Goal: Use online tool/utility: Utilize a website feature to perform a specific function

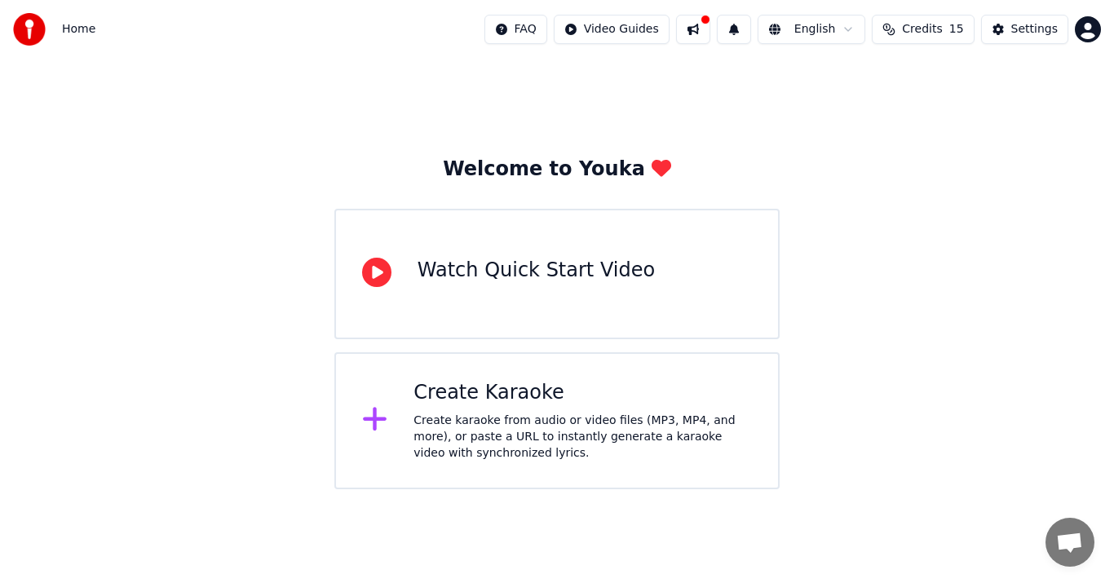
click at [573, 460] on div "Create karaoke from audio or video files (MP3, MP4, and more), or paste a URL t…" at bounding box center [582, 437] width 338 height 49
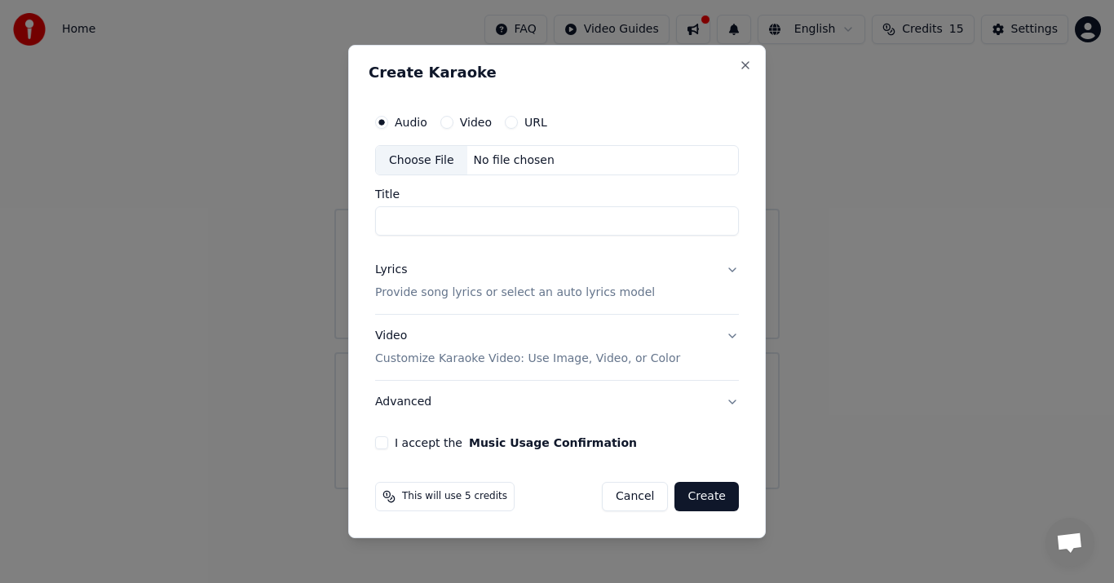
click at [578, 223] on input "Title" at bounding box center [557, 221] width 364 height 29
type input "**********"
click at [382, 440] on button "I accept the Music Usage Confirmation" at bounding box center [381, 442] width 13 height 13
click at [601, 293] on p "Provide song lyrics or select an auto lyrics model" at bounding box center [515, 293] width 280 height 16
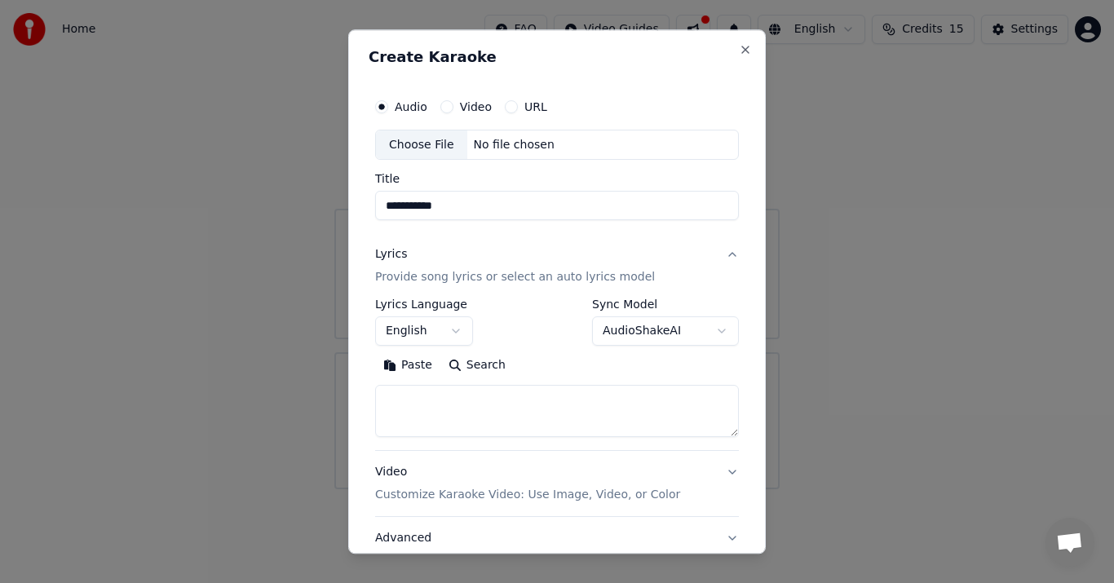
click at [468, 400] on textarea at bounding box center [557, 412] width 364 height 52
click at [474, 398] on textarea at bounding box center [557, 412] width 364 height 52
paste textarea "**********"
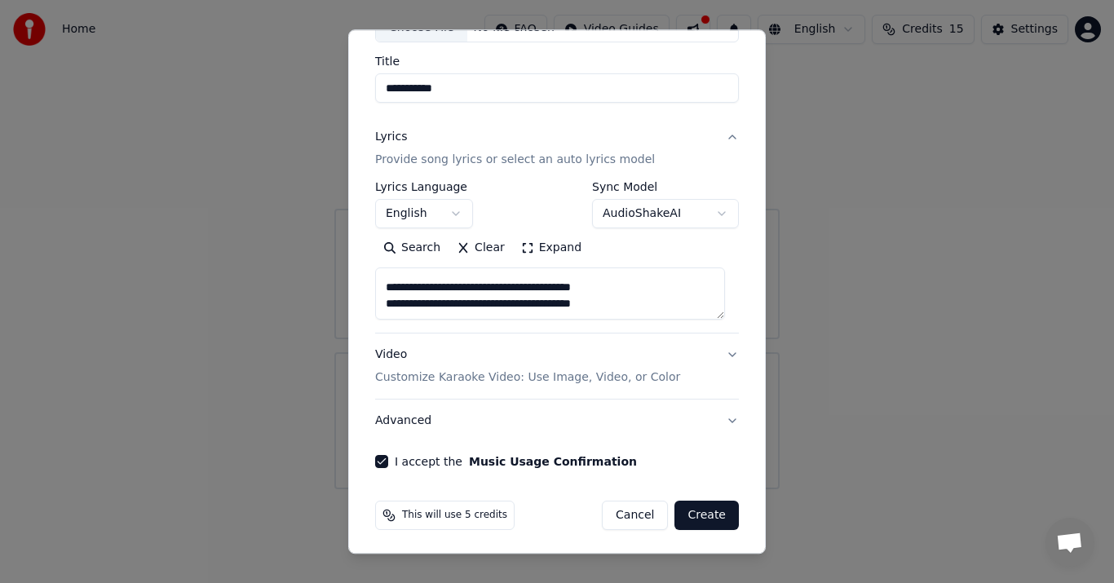
scroll to position [121, 0]
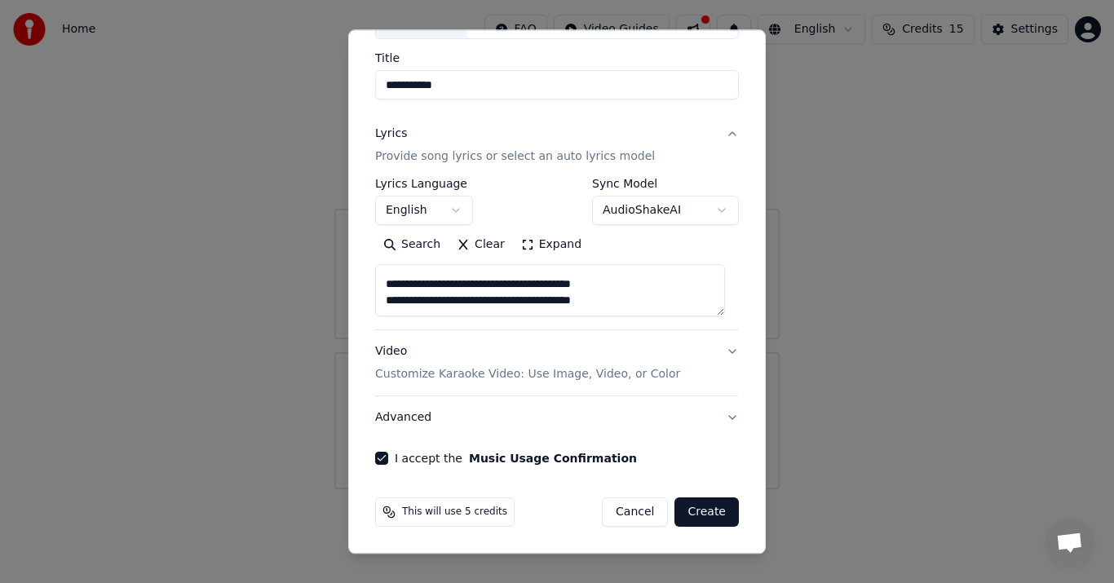
type textarea "**********"
click at [597, 372] on p "Customize Karaoke Video: Use Image, Video, or Color" at bounding box center [527, 375] width 305 height 16
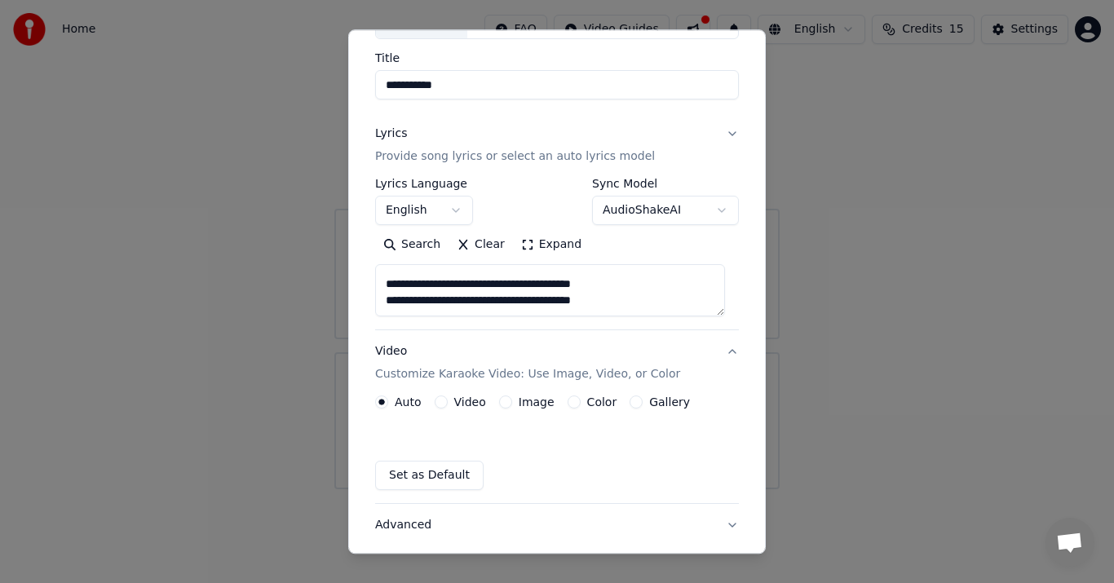
scroll to position [77, 0]
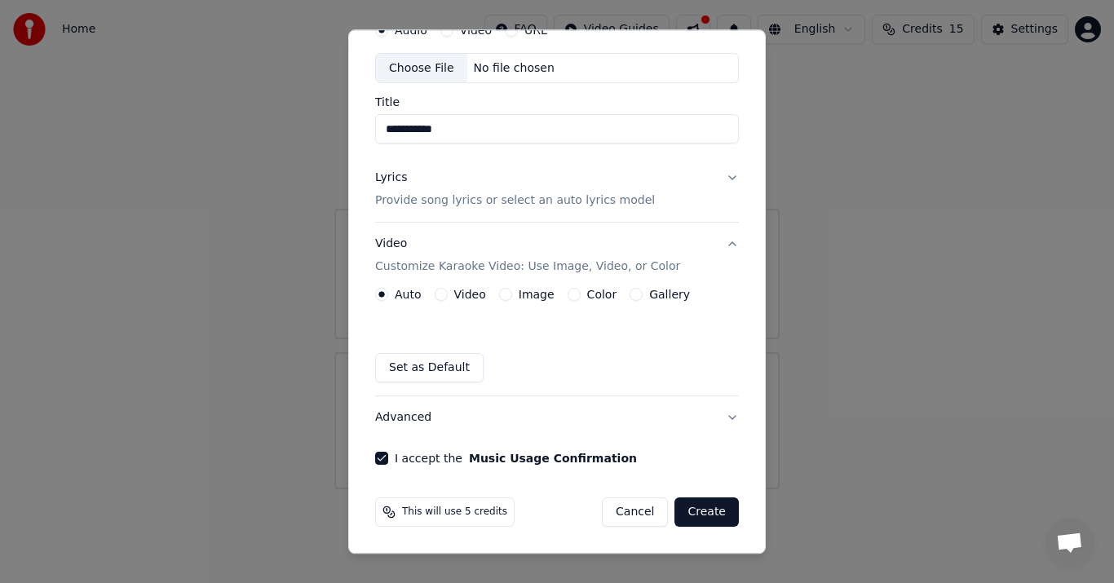
click at [451, 290] on div "Video" at bounding box center [460, 295] width 51 height 13
click at [445, 290] on div "Video" at bounding box center [460, 295] width 51 height 13
click at [442, 294] on button "Video" at bounding box center [441, 295] width 13 height 13
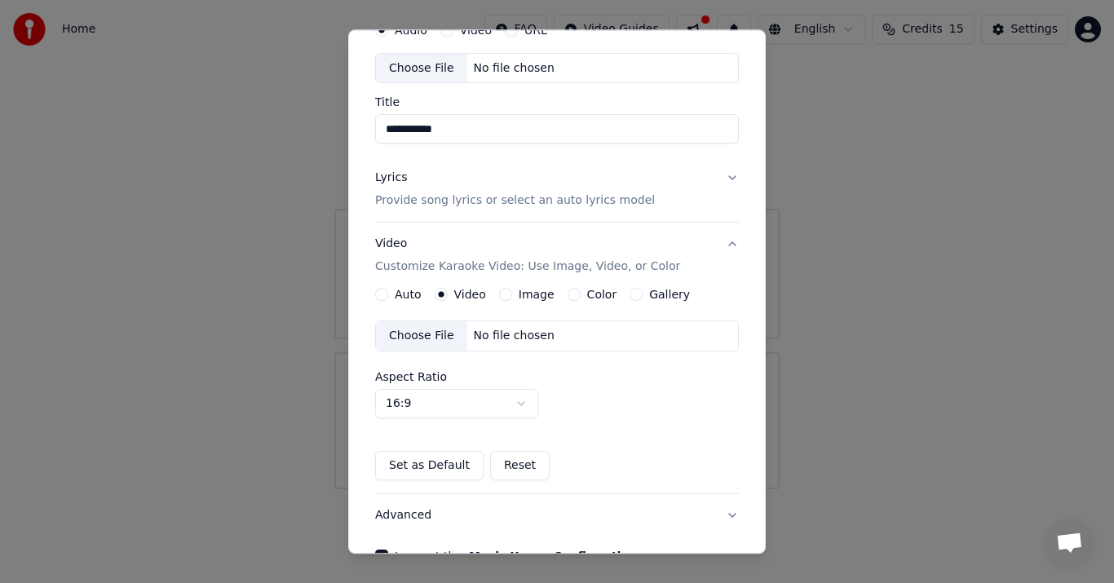
click at [439, 339] on div "Choose File" at bounding box center [421, 336] width 91 height 29
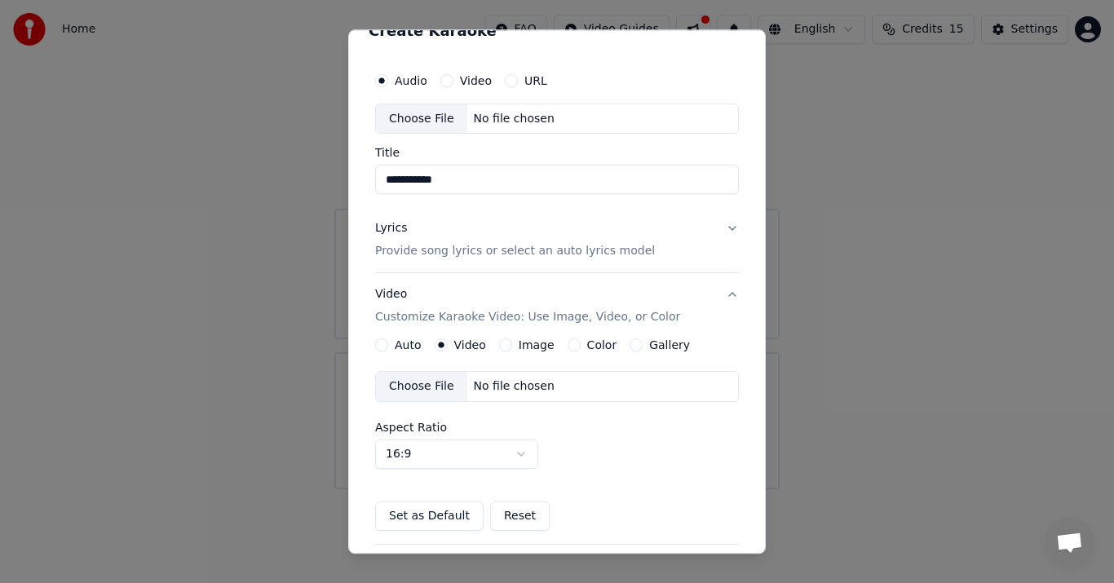
scroll to position [0, 0]
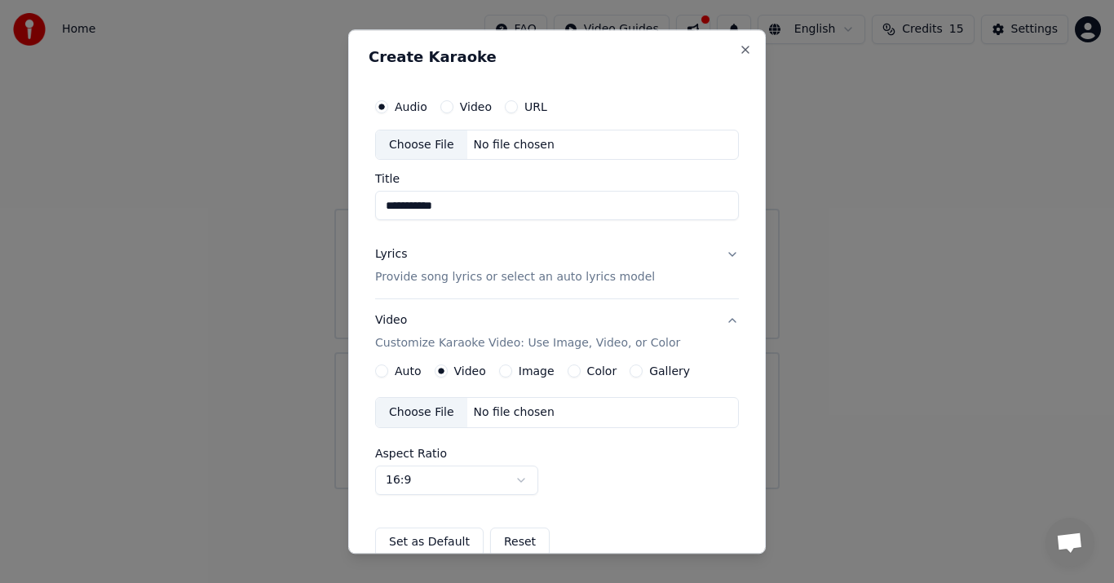
click at [448, 147] on div "Choose File" at bounding box center [421, 144] width 91 height 29
click at [463, 108] on label "Video" at bounding box center [476, 106] width 32 height 11
click at [453, 108] on button "Video" at bounding box center [446, 106] width 13 height 13
click at [500, 148] on div "No file chosen" at bounding box center [514, 145] width 94 height 16
click at [450, 205] on input "Title" at bounding box center [557, 206] width 364 height 29
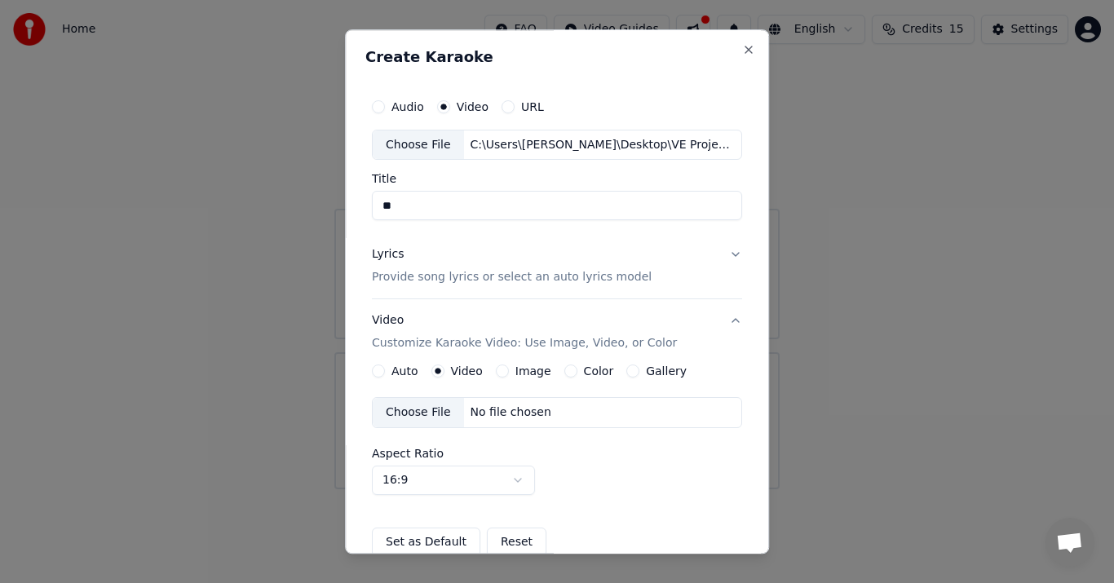
type input "*"
click at [394, 206] on input "**********" at bounding box center [557, 206] width 370 height 29
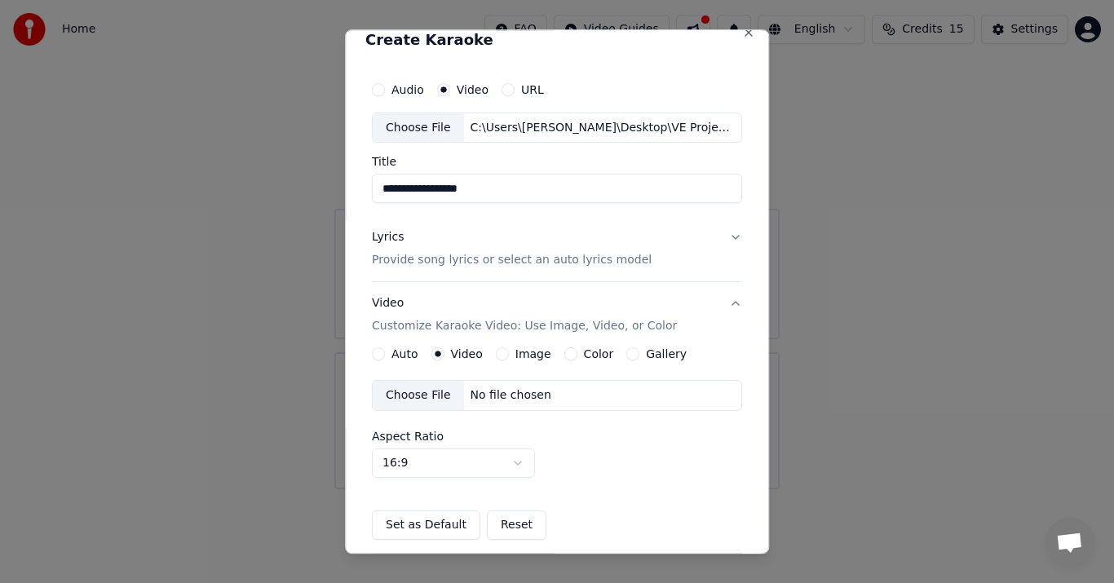
scroll to position [11, 0]
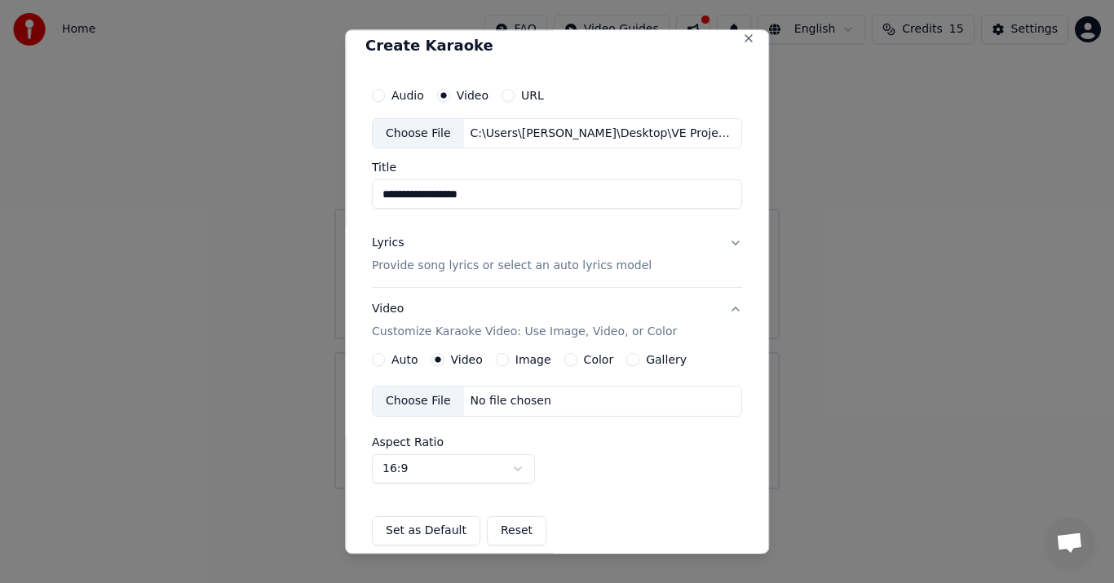
type input "**********"
click at [393, 242] on div "Lyrics" at bounding box center [388, 244] width 32 height 16
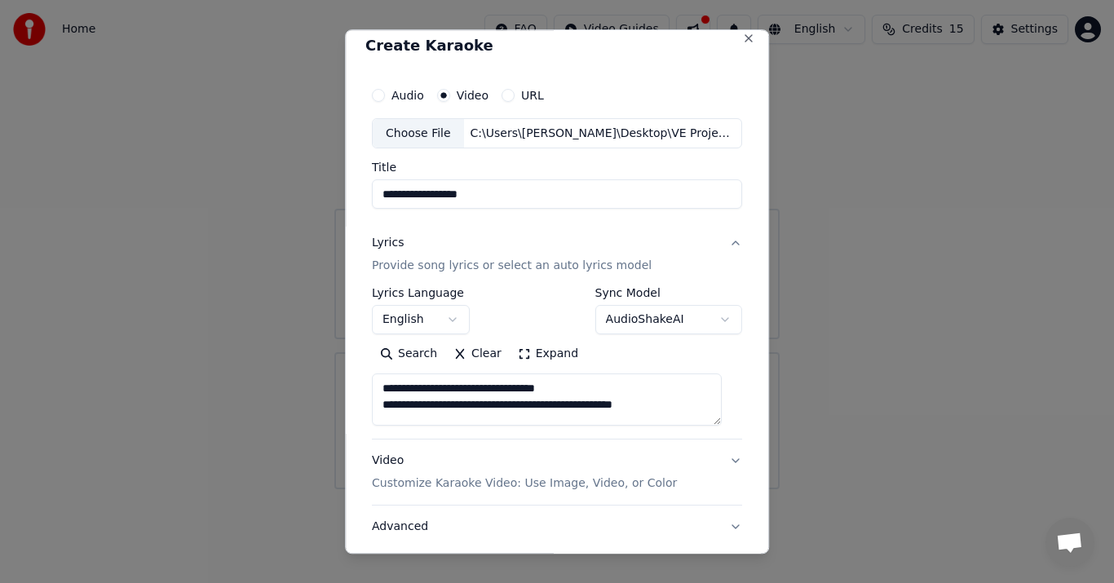
click at [554, 400] on textarea "**********" at bounding box center [547, 400] width 350 height 52
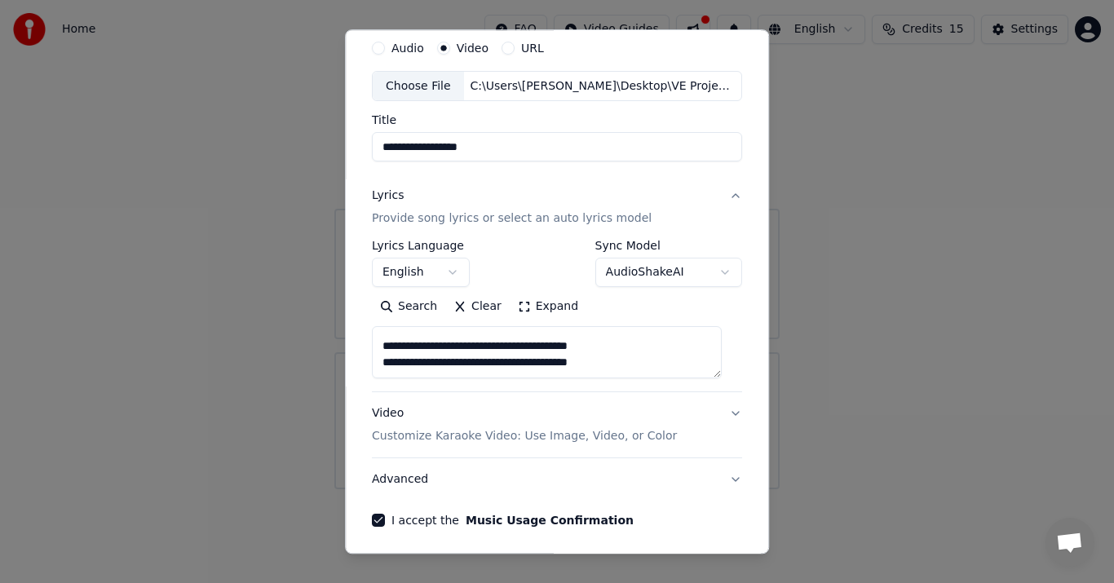
scroll to position [121, 0]
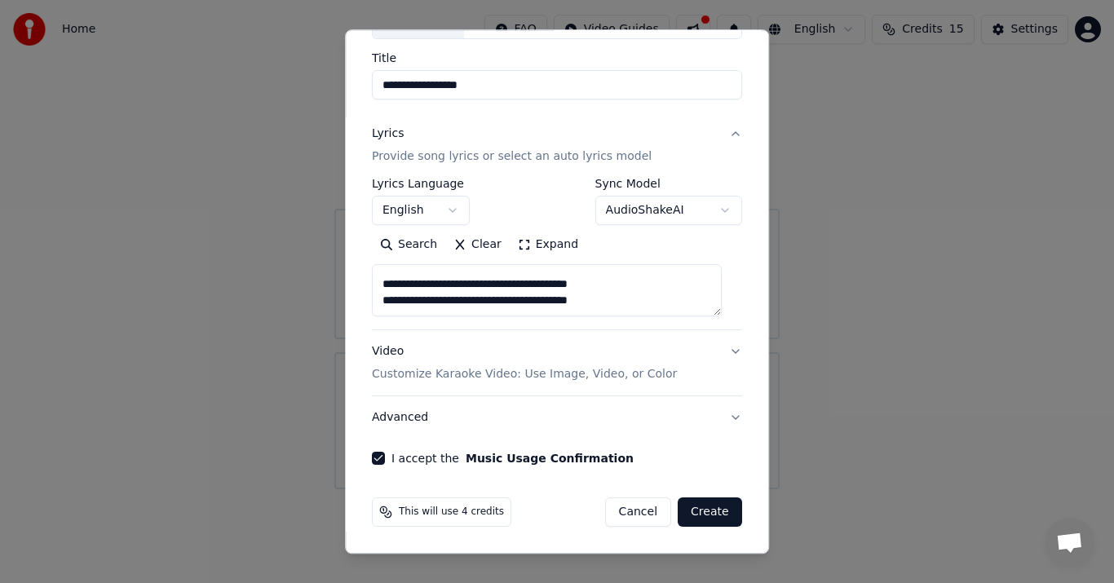
click at [688, 519] on button "Create" at bounding box center [710, 512] width 64 height 29
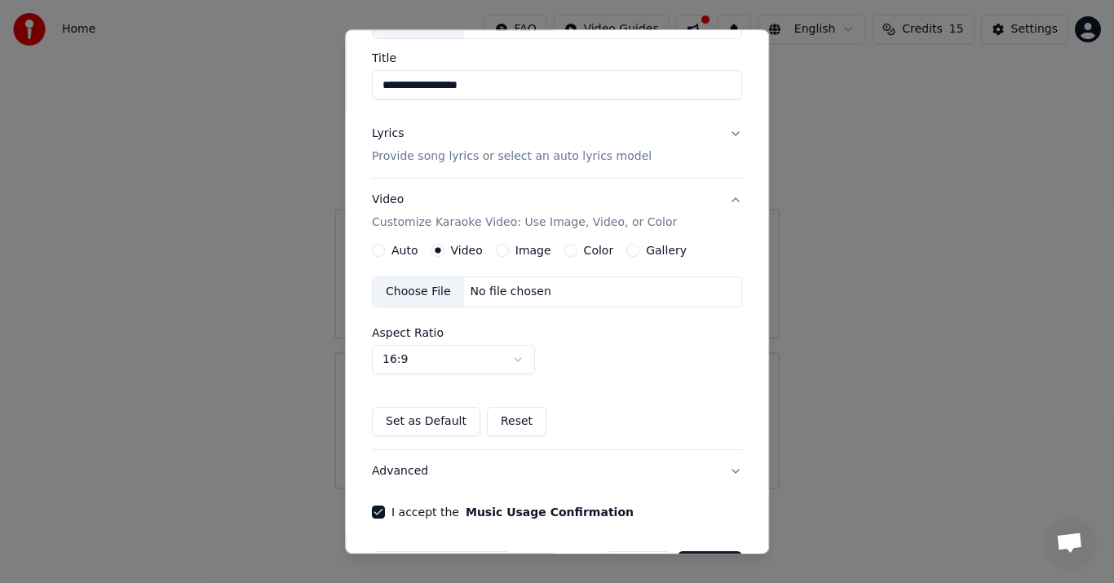
click at [407, 290] on div "Choose File" at bounding box center [418, 292] width 91 height 29
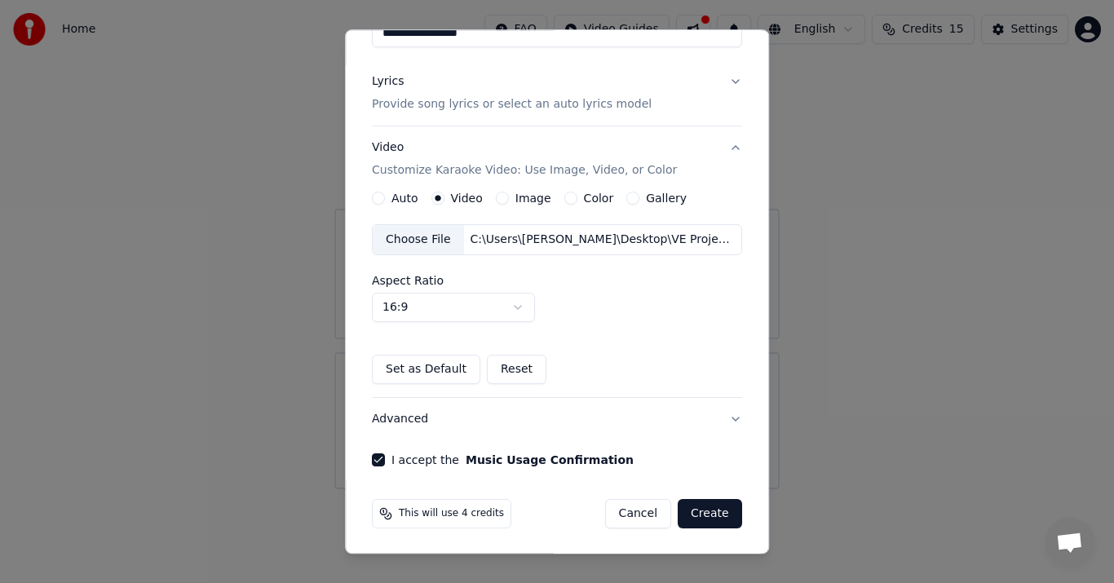
scroll to position [174, 0]
click at [709, 417] on button "Advanced" at bounding box center [557, 418] width 370 height 42
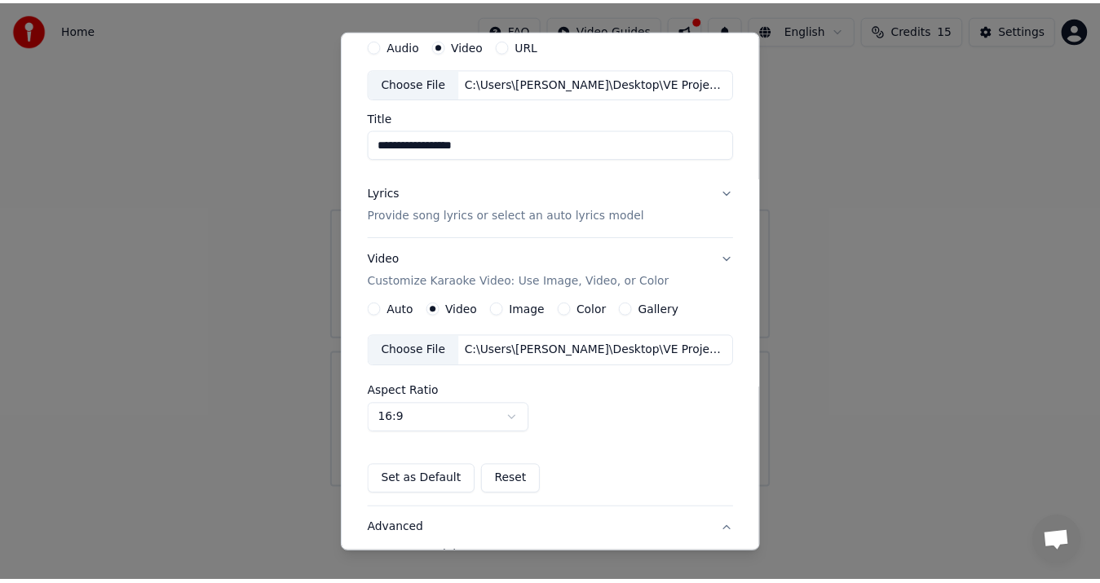
scroll to position [29, 0]
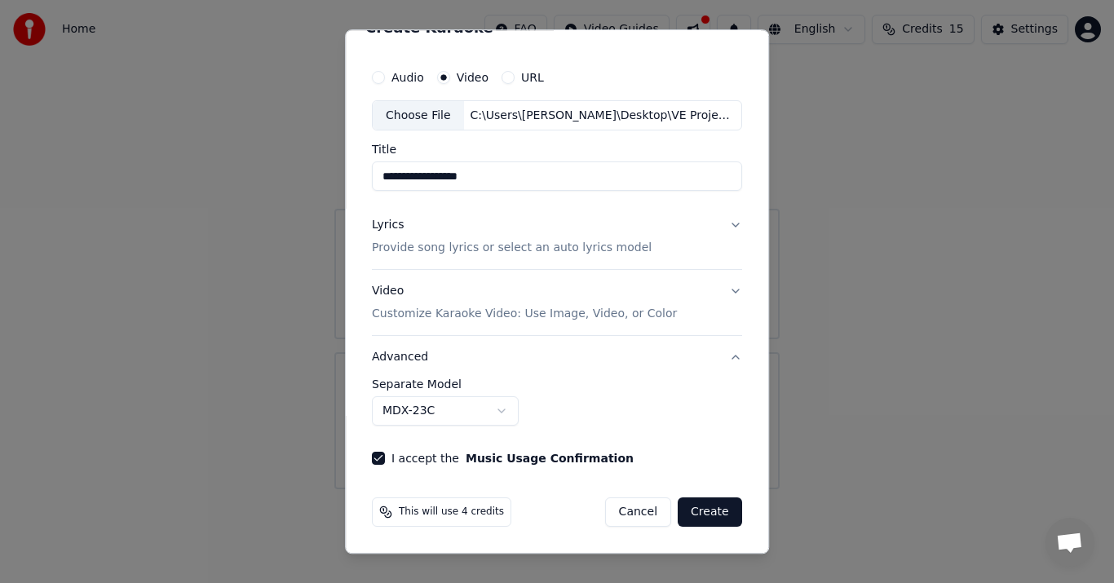
click at [701, 512] on button "Create" at bounding box center [710, 512] width 64 height 29
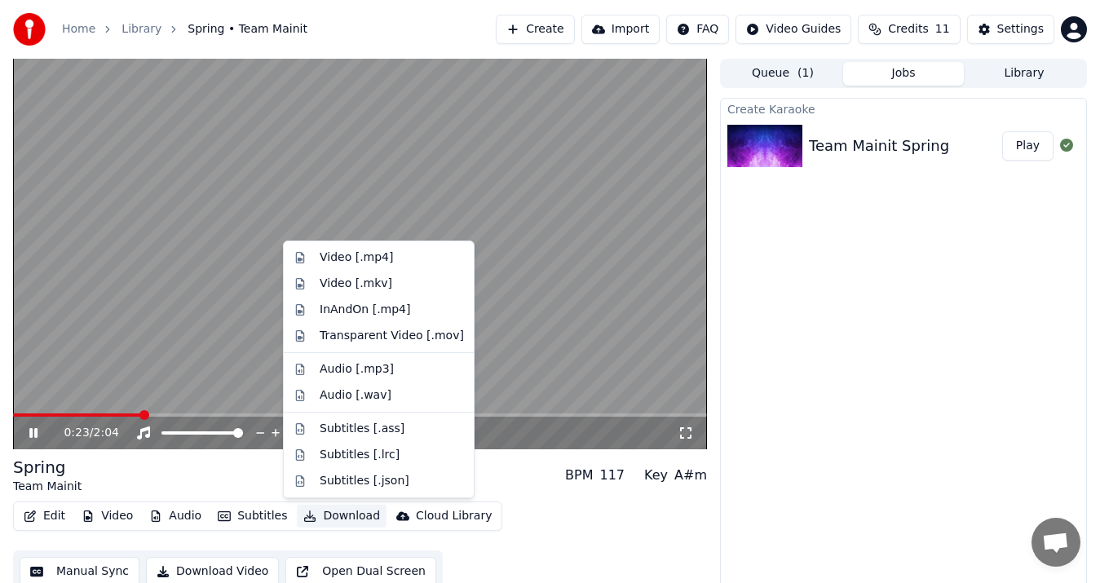
click at [347, 517] on button "Download" at bounding box center [342, 516] width 90 height 23
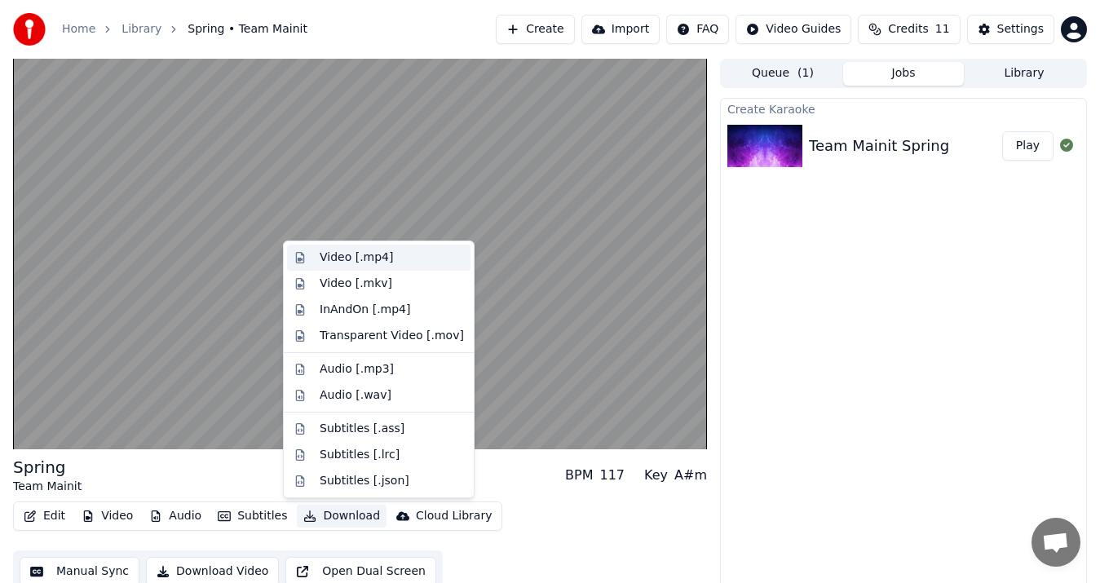
click at [377, 254] on div "Video [.mp4]" at bounding box center [356, 257] width 73 height 16
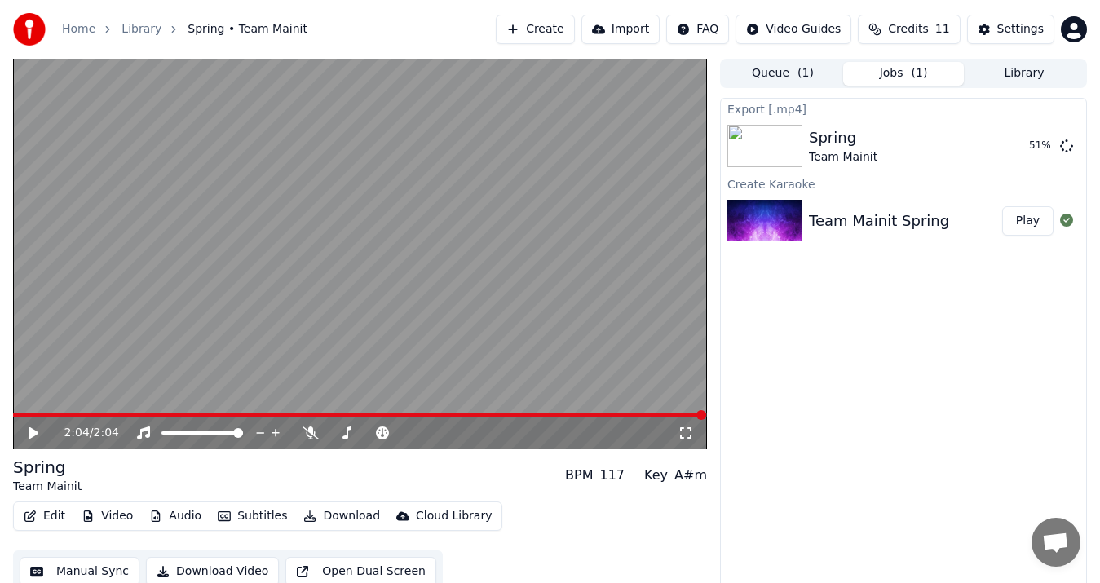
click at [41, 425] on div "2:04 / 2:04" at bounding box center [360, 433] width 681 height 16
click at [34, 430] on icon at bounding box center [34, 432] width 10 height 11
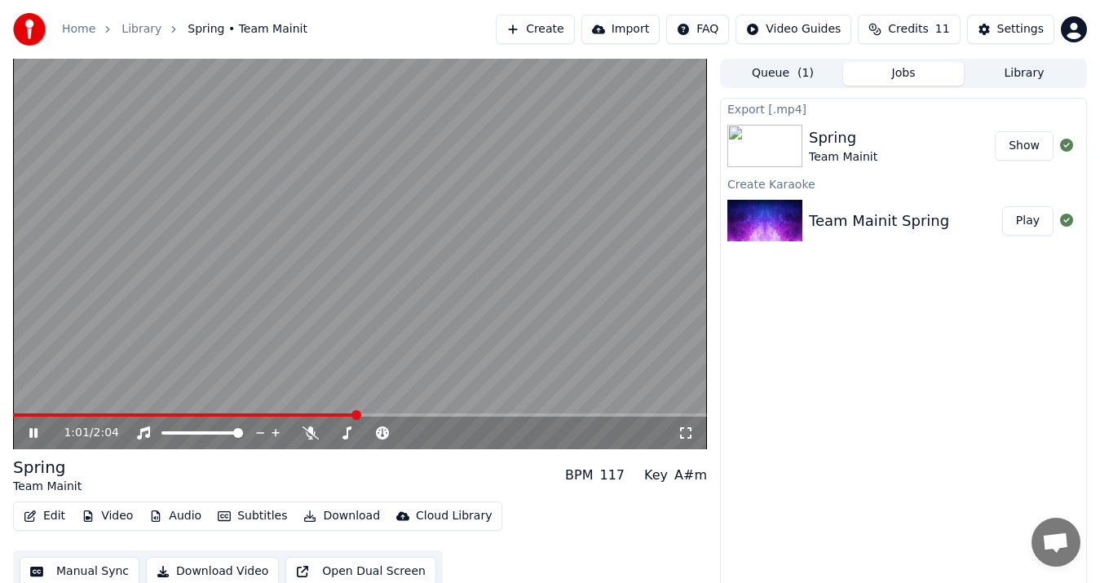
click at [1020, 152] on button "Show" at bounding box center [1024, 145] width 59 height 29
